Goal: Task Accomplishment & Management: Use online tool/utility

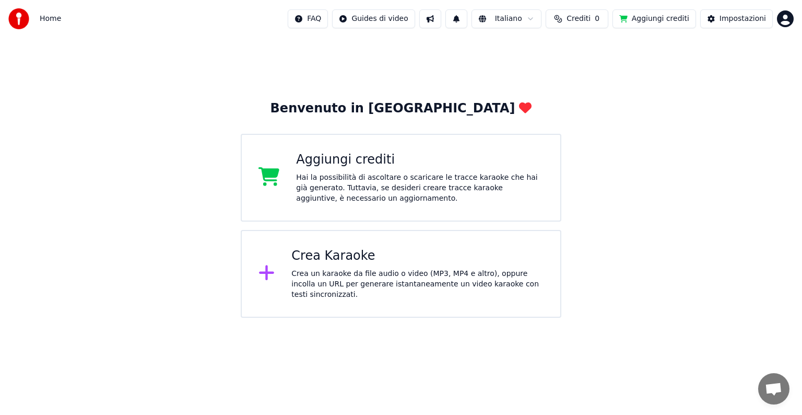
drag, startPoint x: 377, startPoint y: 251, endPoint x: 369, endPoint y: 245, distance: 9.3
click at [369, 245] on div "Crea Karaoke Crea un karaoke da file audio o video (MP3, MP4 e altro), oppure i…" at bounding box center [401, 274] width 321 height 88
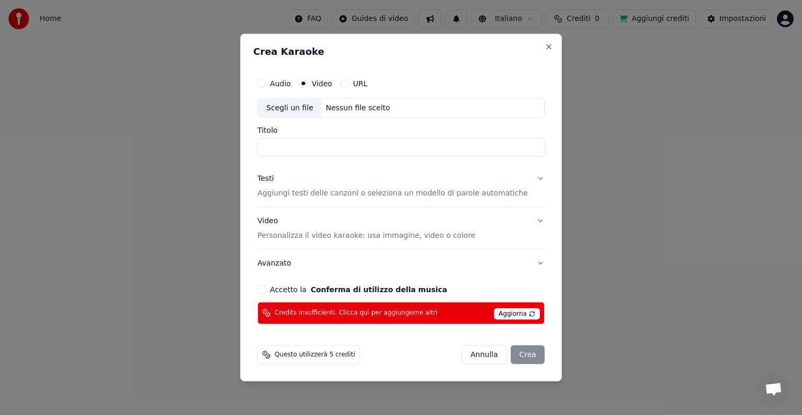
click at [473, 363] on div "[PERSON_NAME]" at bounding box center [503, 354] width 83 height 19
click at [467, 348] on button "Annulla" at bounding box center [484, 354] width 45 height 19
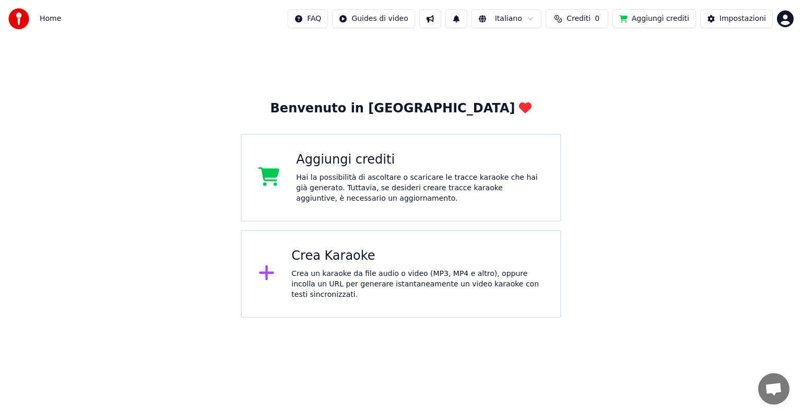
click at [529, 288] on div "Crea un karaoke da file audio o video (MP3, MP4 e altro), oppure incolla un URL…" at bounding box center [417, 283] width 252 height 31
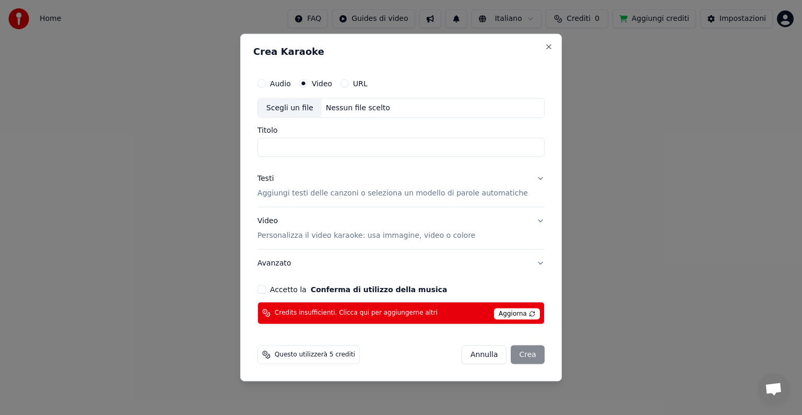
click at [529, 288] on div "Audio Video URL Scegli un file Nessun file scelto Titolo Testi Aggiungi testi d…" at bounding box center [401, 199] width 296 height 260
click at [530, 296] on div "Audio Video URL Scegli un file Nessun file scelto Titolo Testi Aggiungi testi d…" at bounding box center [401, 199] width 296 height 260
click at [514, 355] on div "[PERSON_NAME]" at bounding box center [503, 354] width 83 height 19
click at [474, 354] on button "Annulla" at bounding box center [484, 354] width 45 height 19
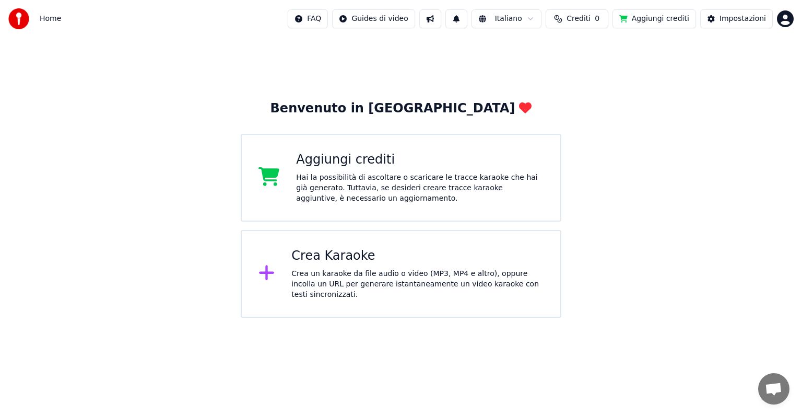
click at [353, 279] on div "Crea un karaoke da file audio o video (MP3, MP4 e altro), oppure incolla un URL…" at bounding box center [417, 283] width 252 height 31
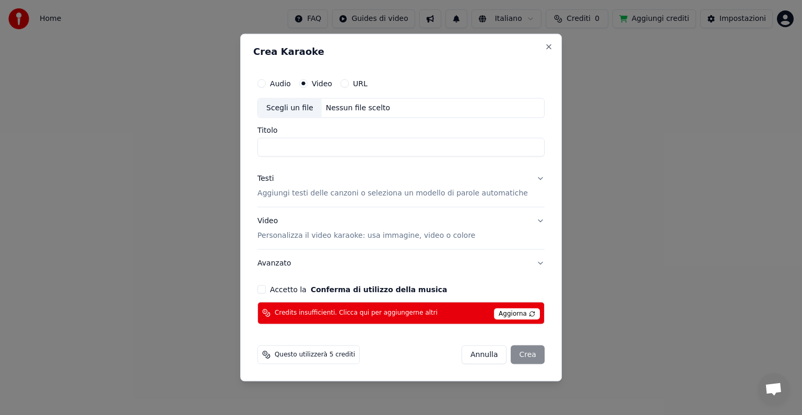
click at [513, 309] on span "Aggiorna" at bounding box center [517, 313] width 46 height 11
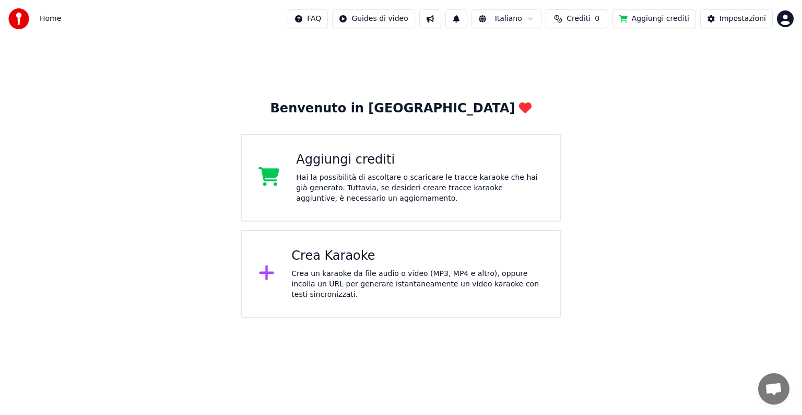
click at [414, 272] on div "Crea un karaoke da file audio o video (MP3, MP4 e altro), oppure incolla un URL…" at bounding box center [417, 283] width 252 height 31
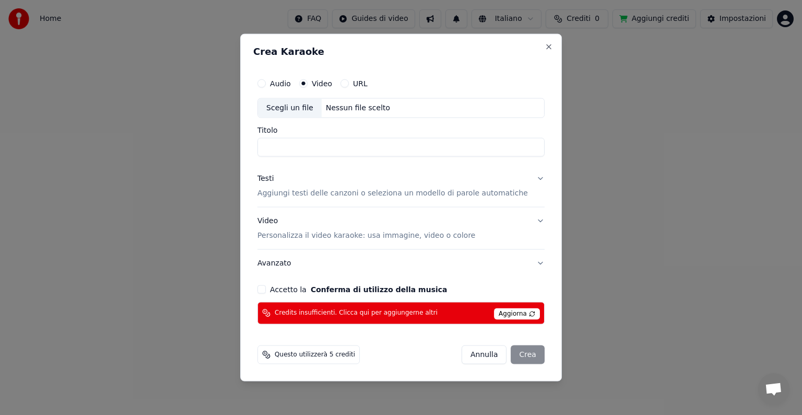
click at [363, 81] on label "URL" at bounding box center [360, 83] width 15 height 7
click at [349, 81] on button "URL" at bounding box center [345, 83] width 8 height 8
click at [524, 109] on button "button" at bounding box center [534, 107] width 21 height 19
type input "**********"
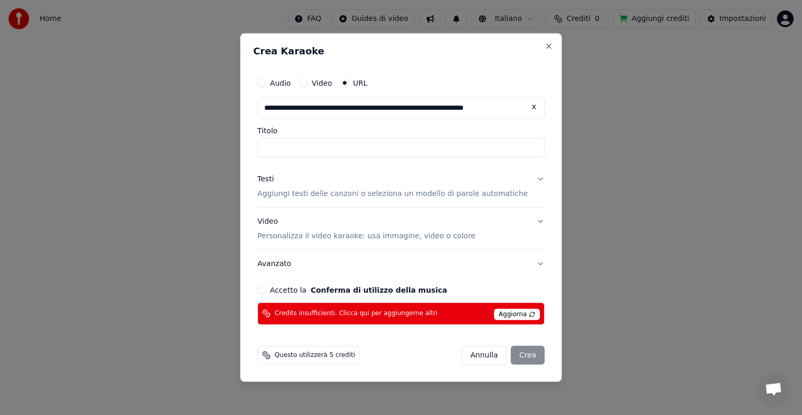
type input "**********"
click at [266, 288] on button "Accetto la Conferma di utilizzo della musica" at bounding box center [261, 289] width 8 height 8
click at [520, 355] on div "[PERSON_NAME]" at bounding box center [503, 354] width 83 height 19
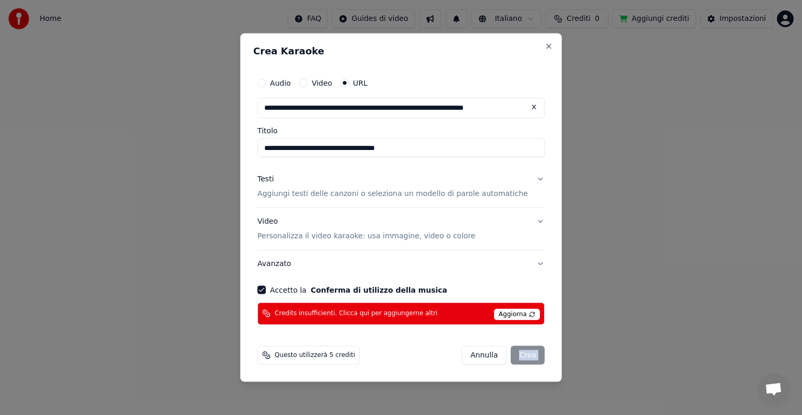
click at [520, 355] on div "[PERSON_NAME]" at bounding box center [503, 354] width 83 height 19
